Goal: Find specific page/section: Find specific page/section

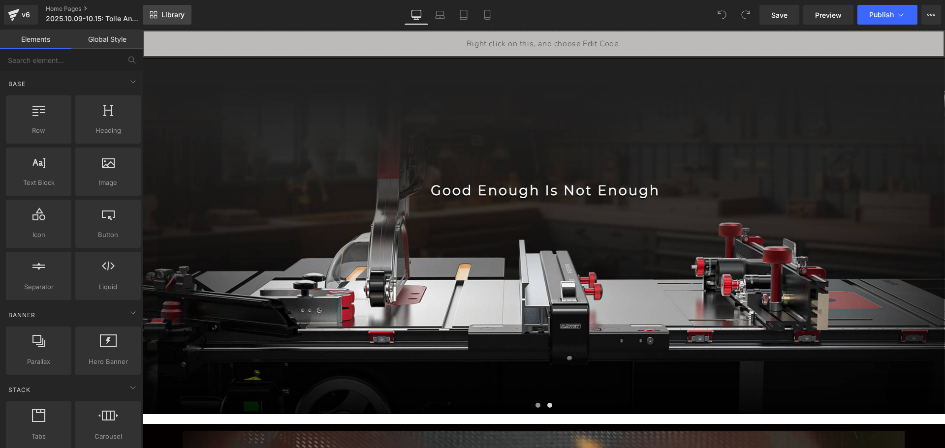
click at [163, 11] on span "Library" at bounding box center [172, 14] width 23 height 9
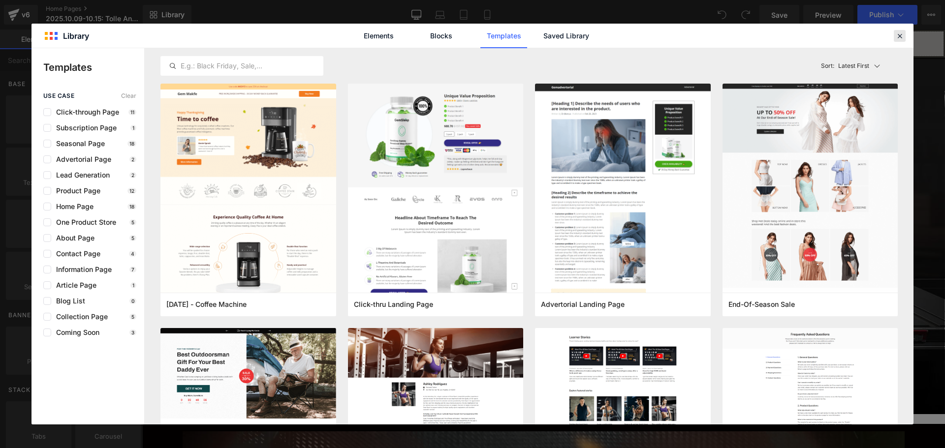
click at [899, 39] on icon at bounding box center [899, 35] width 9 height 9
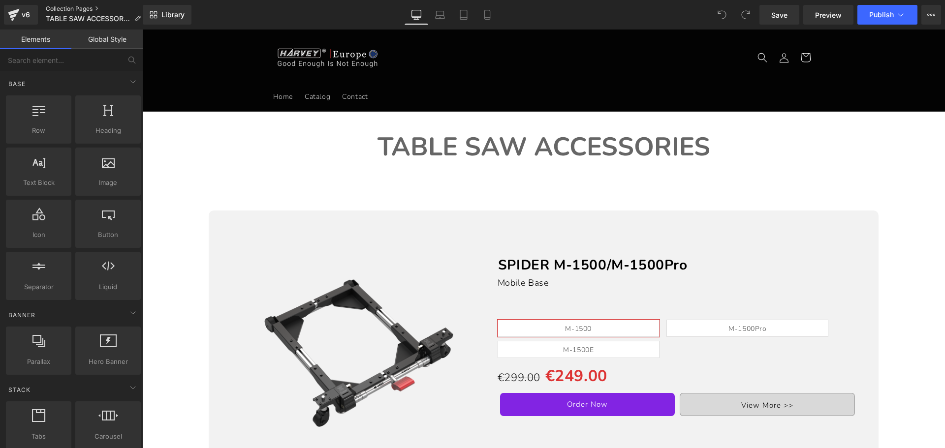
click at [88, 6] on link "Collection Pages" at bounding box center [97, 9] width 103 height 8
